Goal: Task Accomplishment & Management: Manage account settings

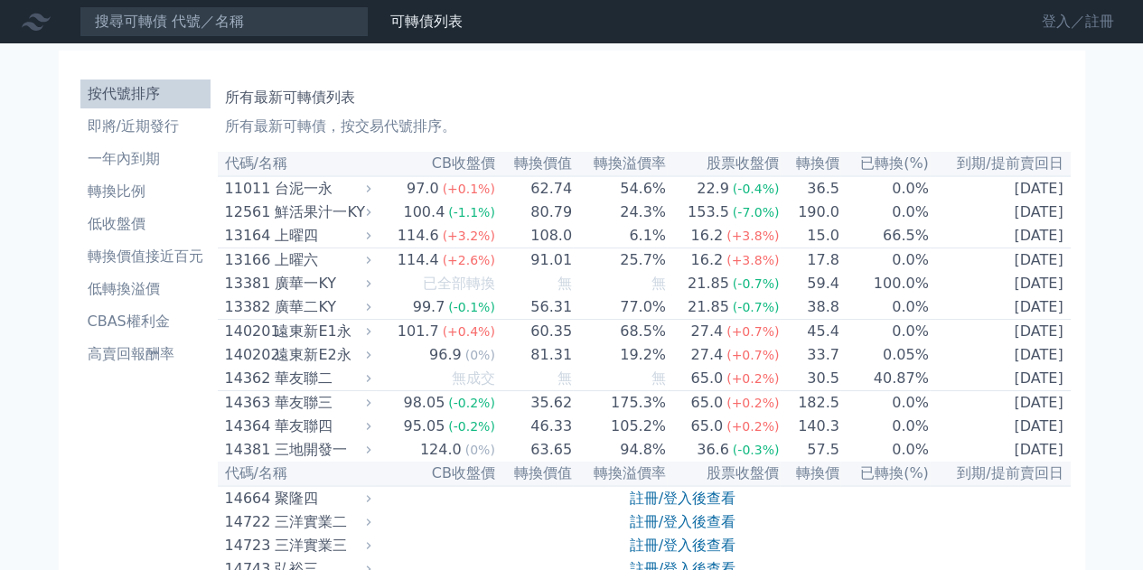
click at [1079, 21] on link "登入／註冊" at bounding box center [1077, 21] width 101 height 29
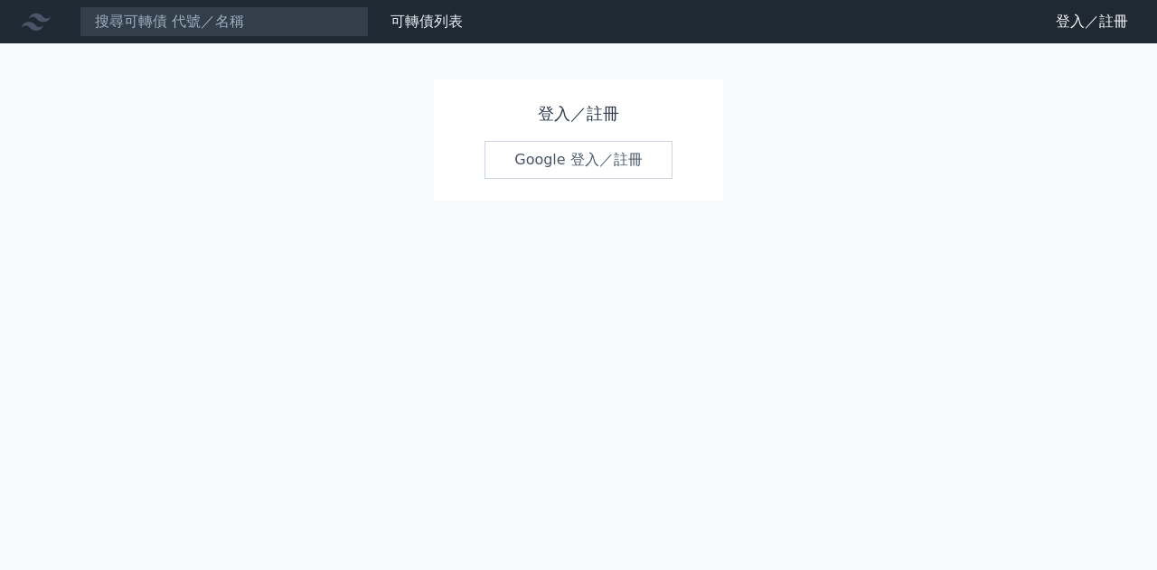
click at [570, 110] on h1 "登入／註冊" at bounding box center [578, 113] width 188 height 25
click at [549, 166] on link "Google 登入／註冊" at bounding box center [578, 160] width 188 height 38
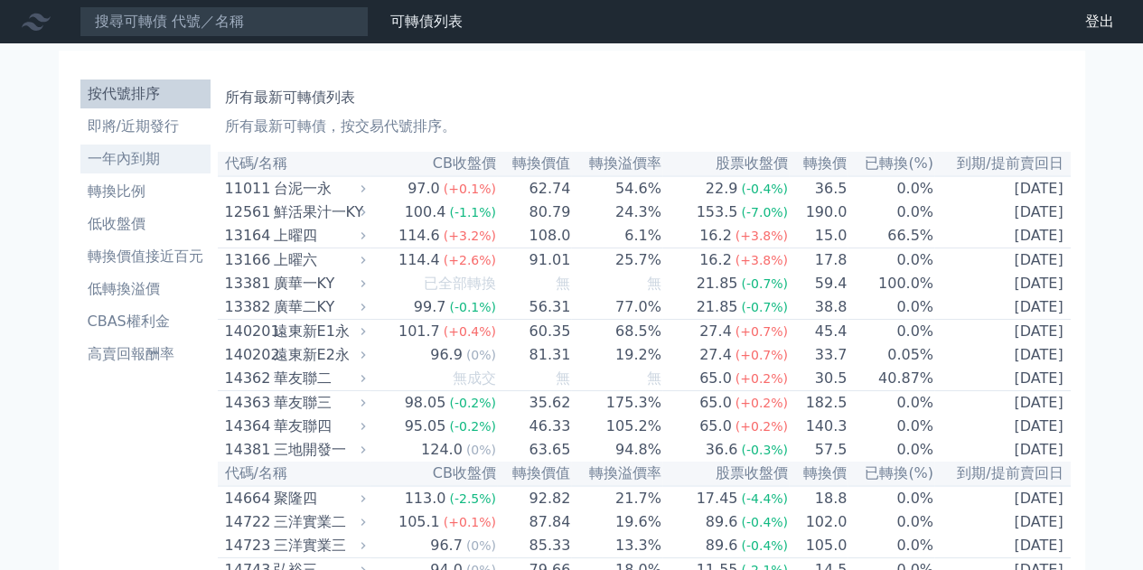
click at [130, 171] on link "一年內到期" at bounding box center [145, 159] width 130 height 29
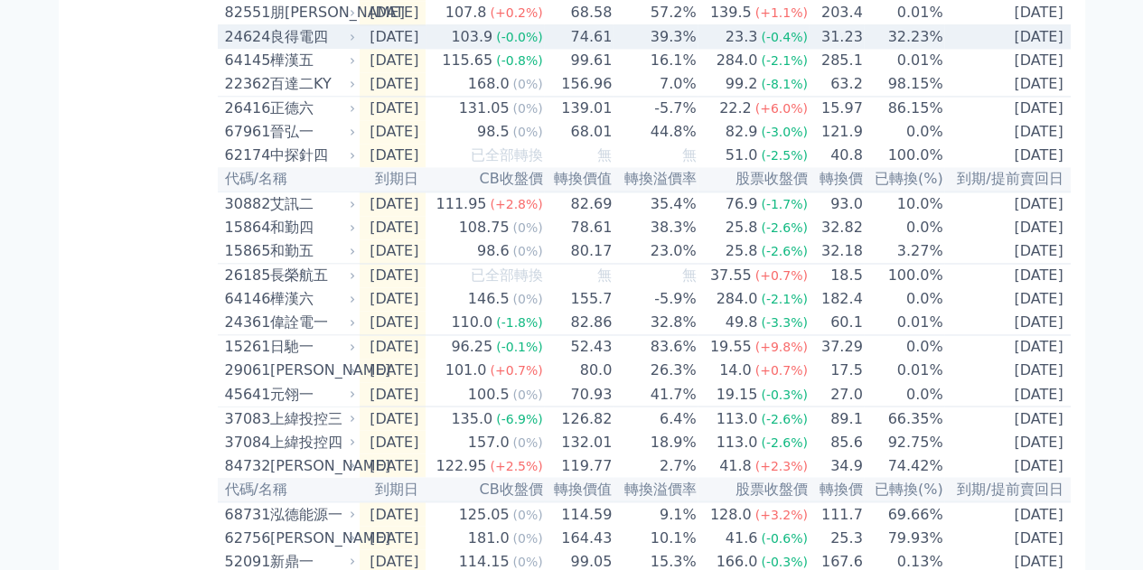
scroll to position [2555, 0]
